Goal: Transaction & Acquisition: Purchase product/service

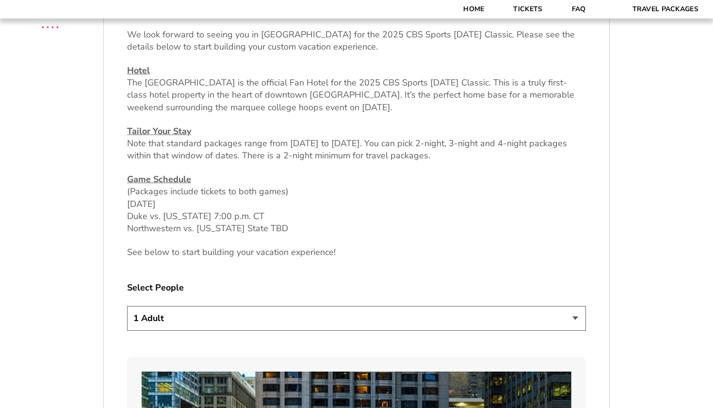
scroll to position [388, 0]
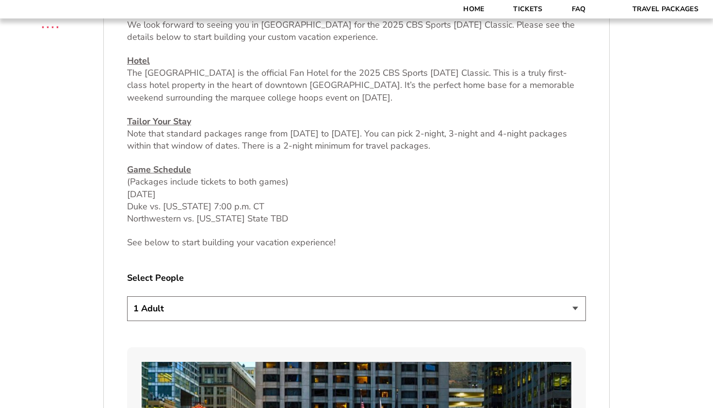
select select "2 Adults"
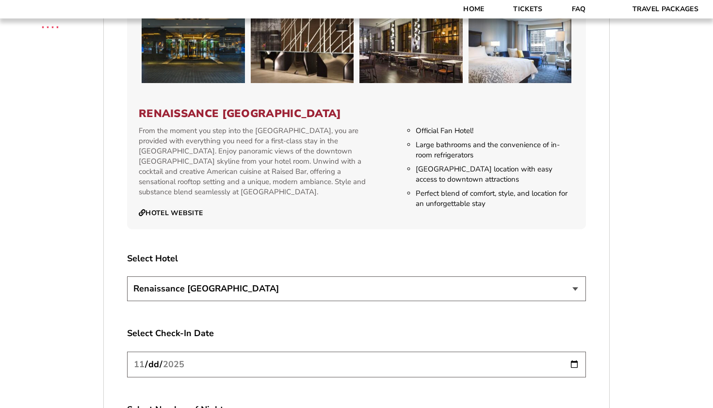
scroll to position [1022, 0]
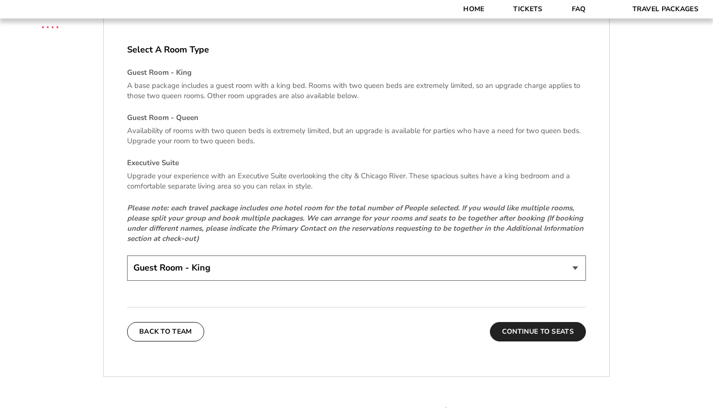
click at [525, 330] on button "Continue To Seats" at bounding box center [538, 331] width 96 height 19
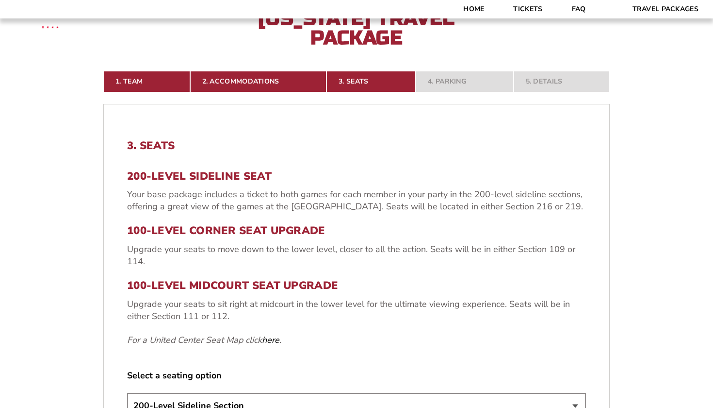
scroll to position [372, 0]
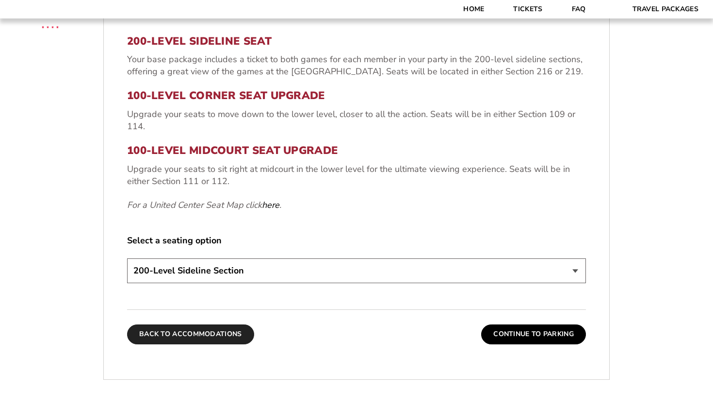
click at [226, 324] on button "Back To Accommodations" at bounding box center [190, 333] width 127 height 19
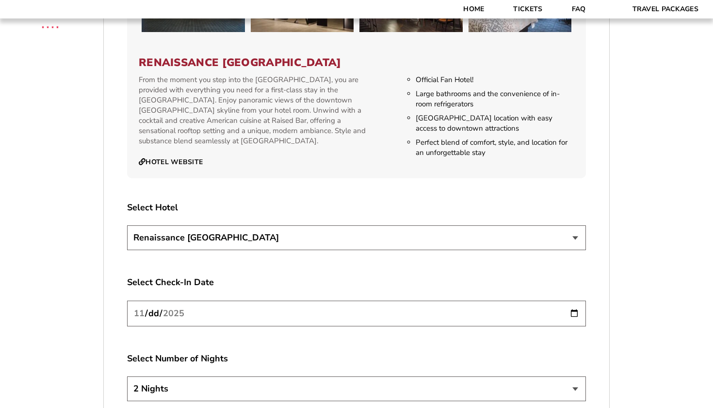
scroll to position [1074, 0]
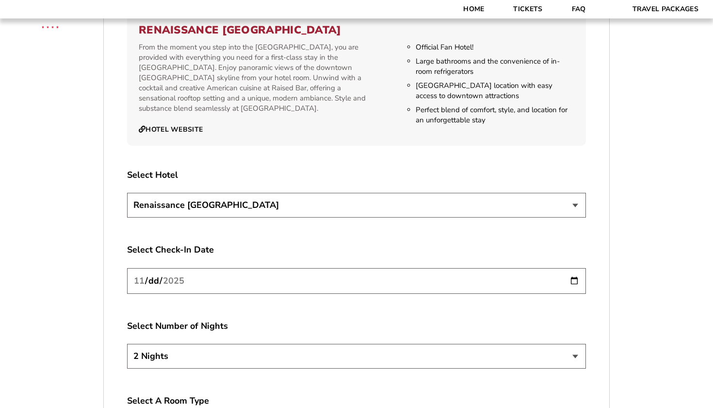
click at [243, 283] on input "[DATE]" at bounding box center [356, 281] width 459 height 26
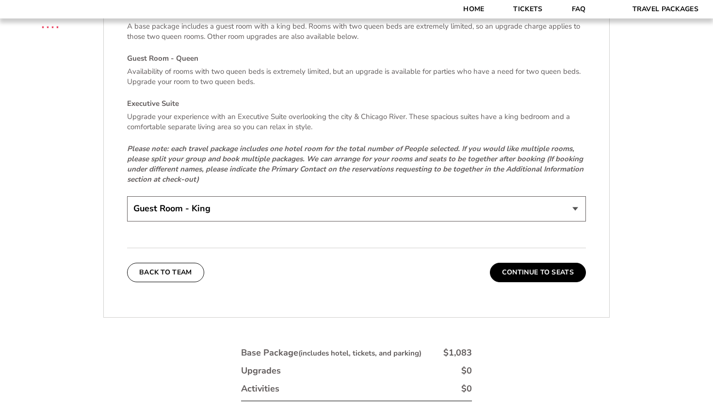
scroll to position [1509, 0]
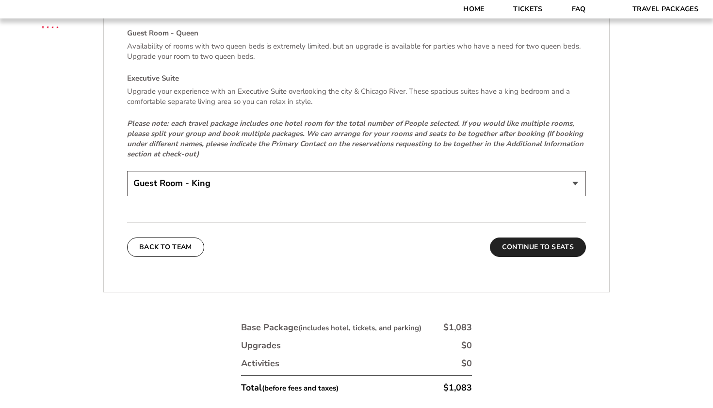
click at [520, 248] on button "Continue To Seats" at bounding box center [538, 246] width 96 height 19
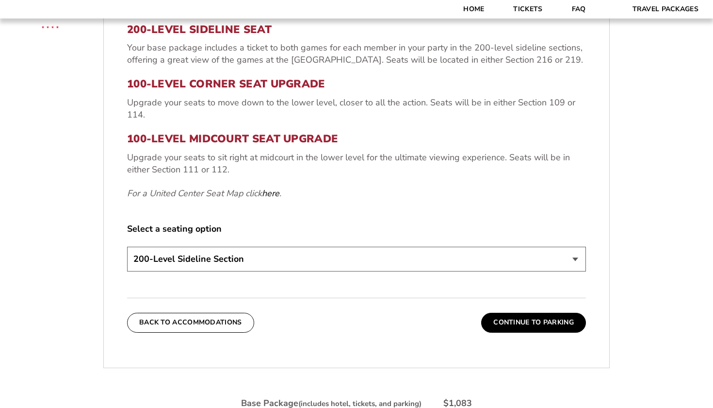
scroll to position [384, 0]
click at [500, 314] on button "Continue To Parking" at bounding box center [533, 321] width 105 height 19
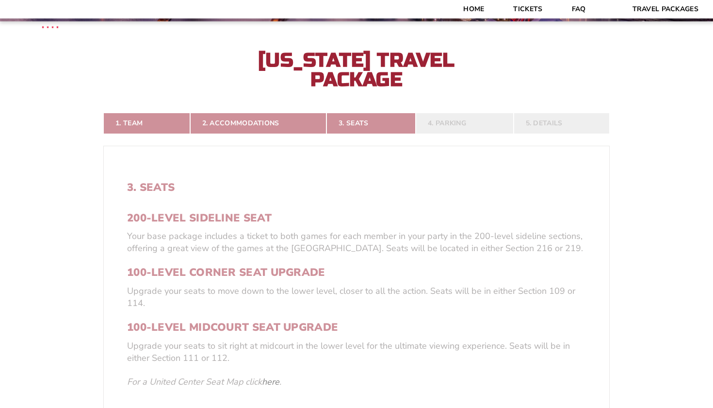
scroll to position [192, 0]
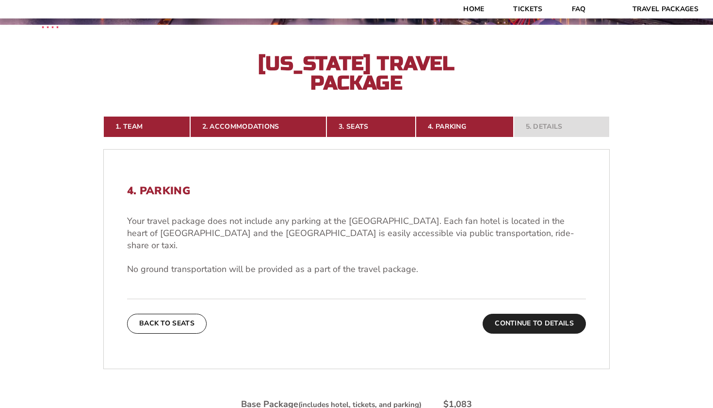
click at [503, 314] on button "Continue To Details" at bounding box center [534, 323] width 103 height 19
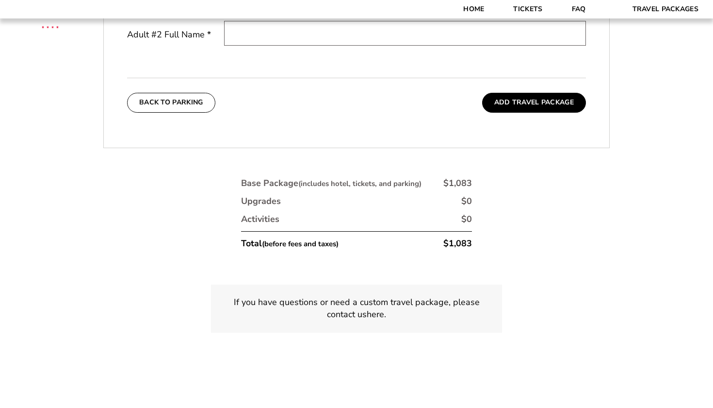
scroll to position [498, 0]
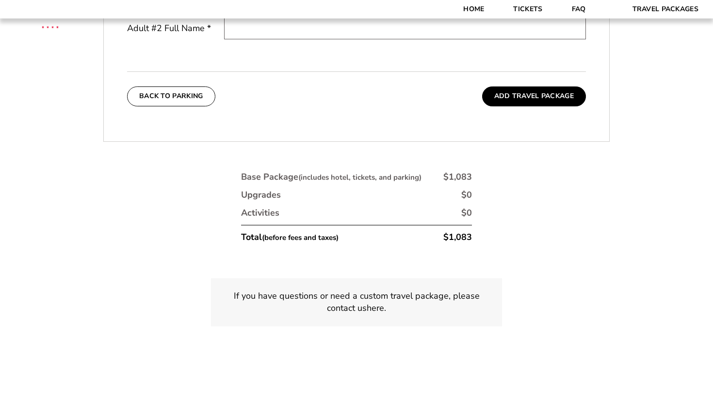
click at [334, 174] on small "(includes hotel, tickets, and parking)" at bounding box center [359, 177] width 123 height 10
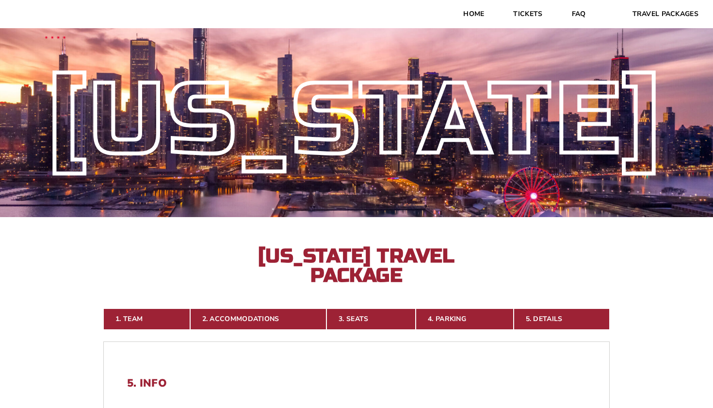
scroll to position [0, 0]
